Goal: Check status: Check status

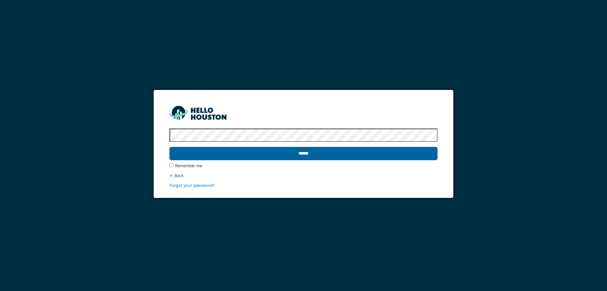
click at [367, 146] on div "******" at bounding box center [303, 153] width 268 height 18
click at [359, 152] on input "******" at bounding box center [303, 153] width 268 height 13
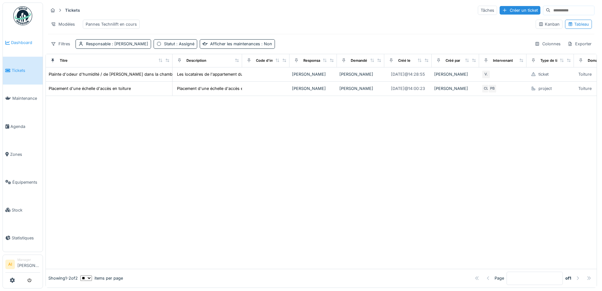
click at [28, 41] on span "Dashboard" at bounding box center [25, 43] width 29 height 6
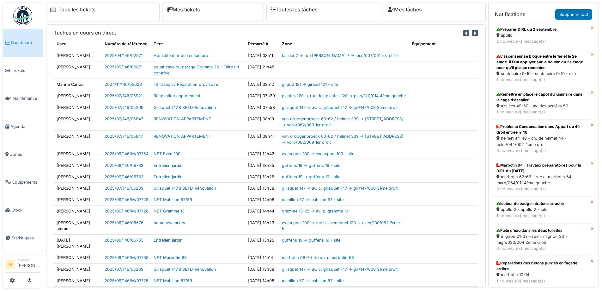
click at [24, 42] on span "Dashboard" at bounding box center [25, 43] width 29 height 6
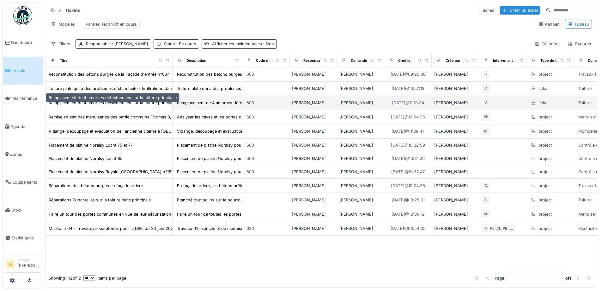
click at [92, 106] on div "Remplacement de 4 amorces défectueuses sur la toiture principale" at bounding box center [113, 103] width 128 height 6
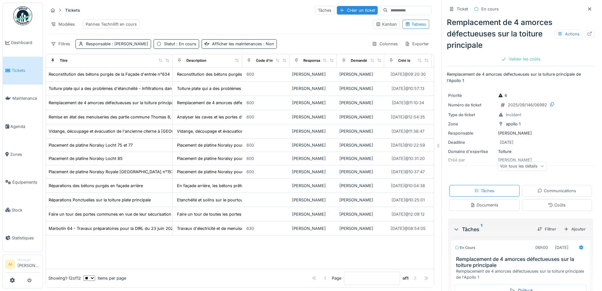
click at [585, 34] on div "Ticket En cours Remplacement de 4 amorces défectueuses sur la toiture principal…" at bounding box center [521, 145] width 158 height 291
click at [585, 33] on div at bounding box center [589, 34] width 9 height 8
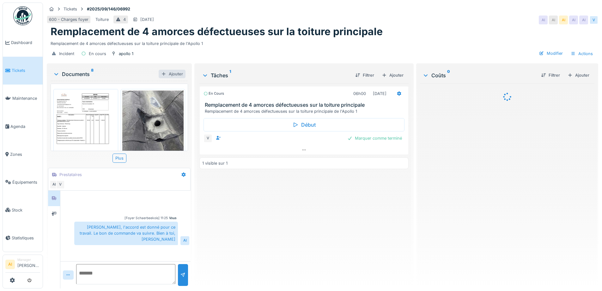
click at [169, 74] on div "Ajouter" at bounding box center [172, 74] width 27 height 9
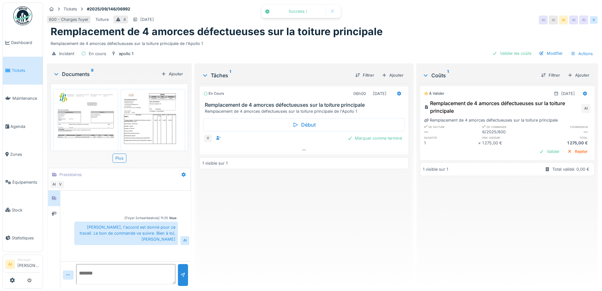
click at [102, 108] on img at bounding box center [86, 133] width 62 height 87
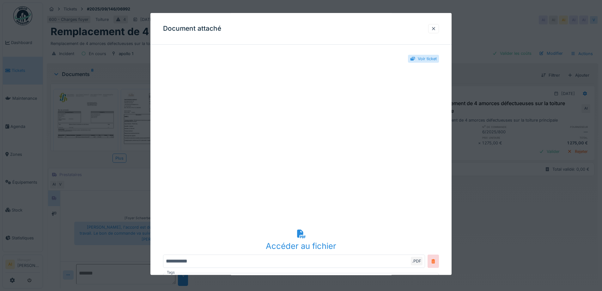
drag, startPoint x: 436, startPoint y: 28, endPoint x: 422, endPoint y: 37, distance: 16.8
click at [436, 28] on div at bounding box center [433, 29] width 5 height 6
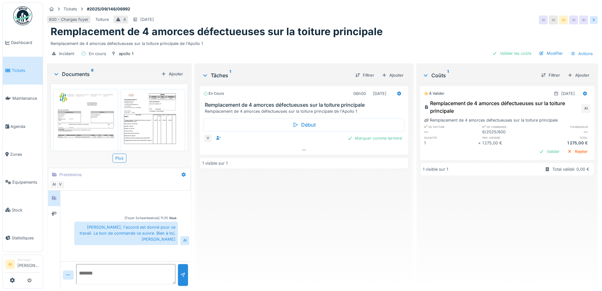
click at [132, 109] on img at bounding box center [153, 130] width 62 height 80
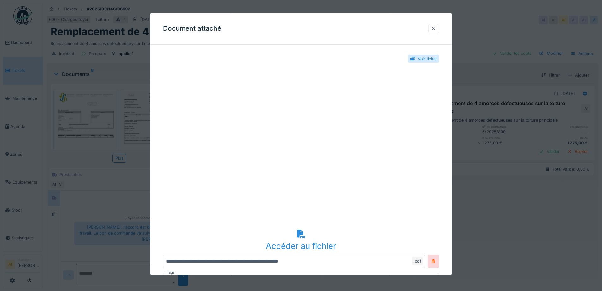
click at [436, 27] on div at bounding box center [433, 29] width 5 height 6
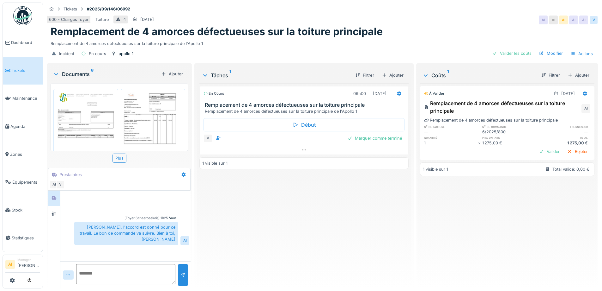
click at [104, 112] on img at bounding box center [86, 133] width 62 height 87
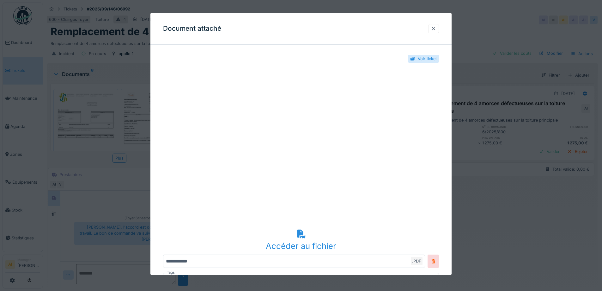
click at [436, 29] on div at bounding box center [433, 29] width 5 height 6
